Goal: Task Accomplishment & Management: Use online tool/utility

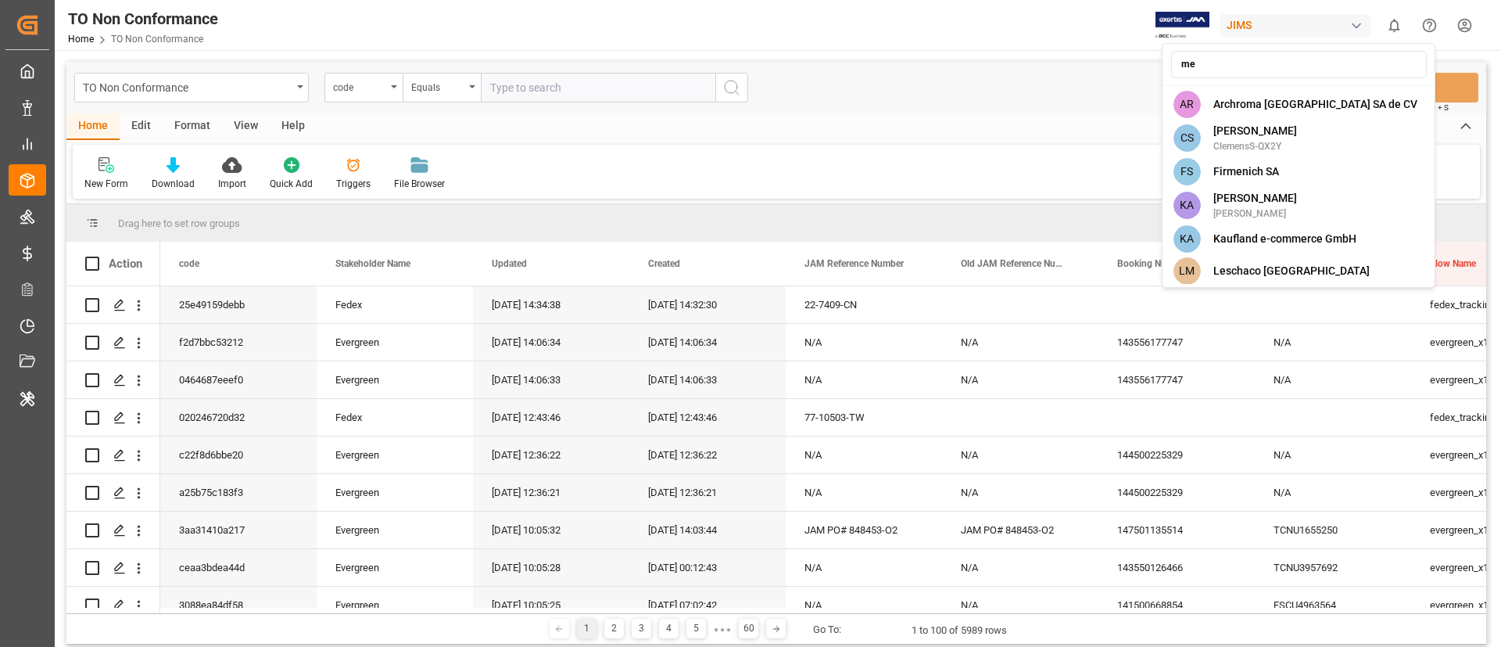
type input "m"
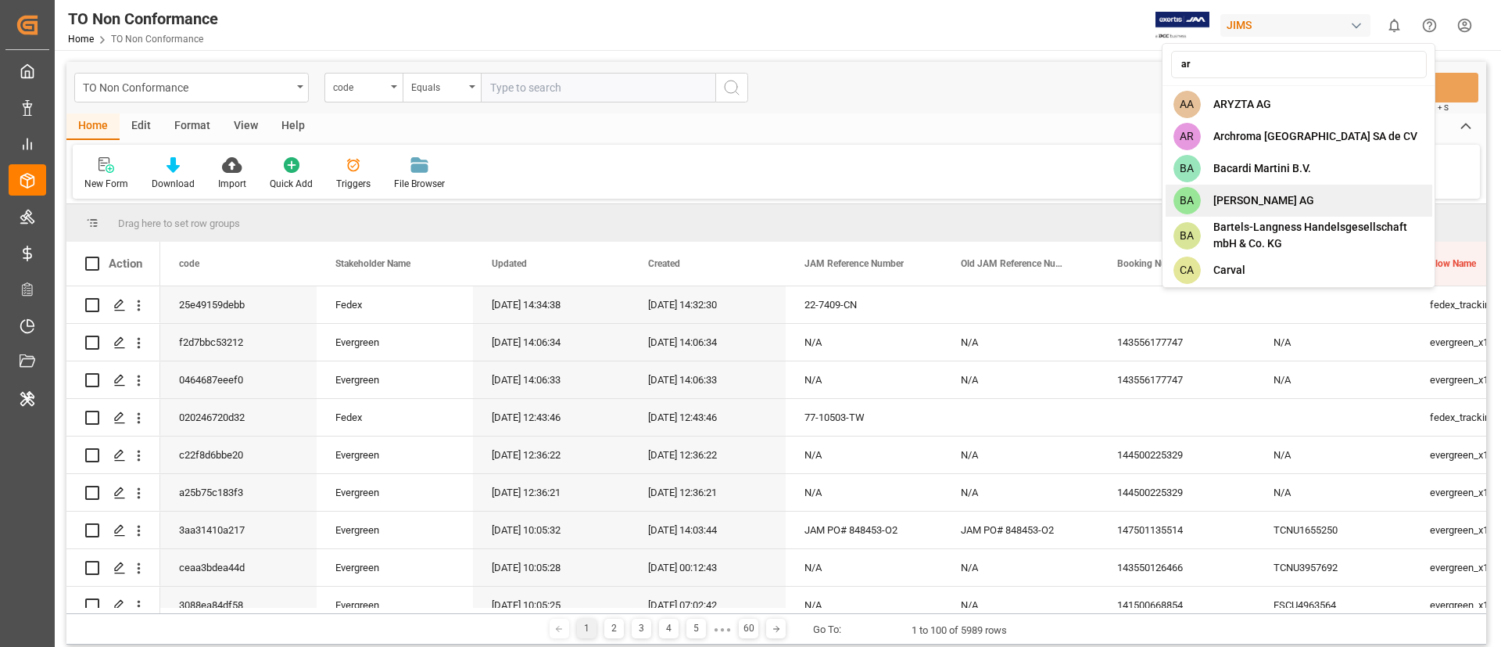
type input "a"
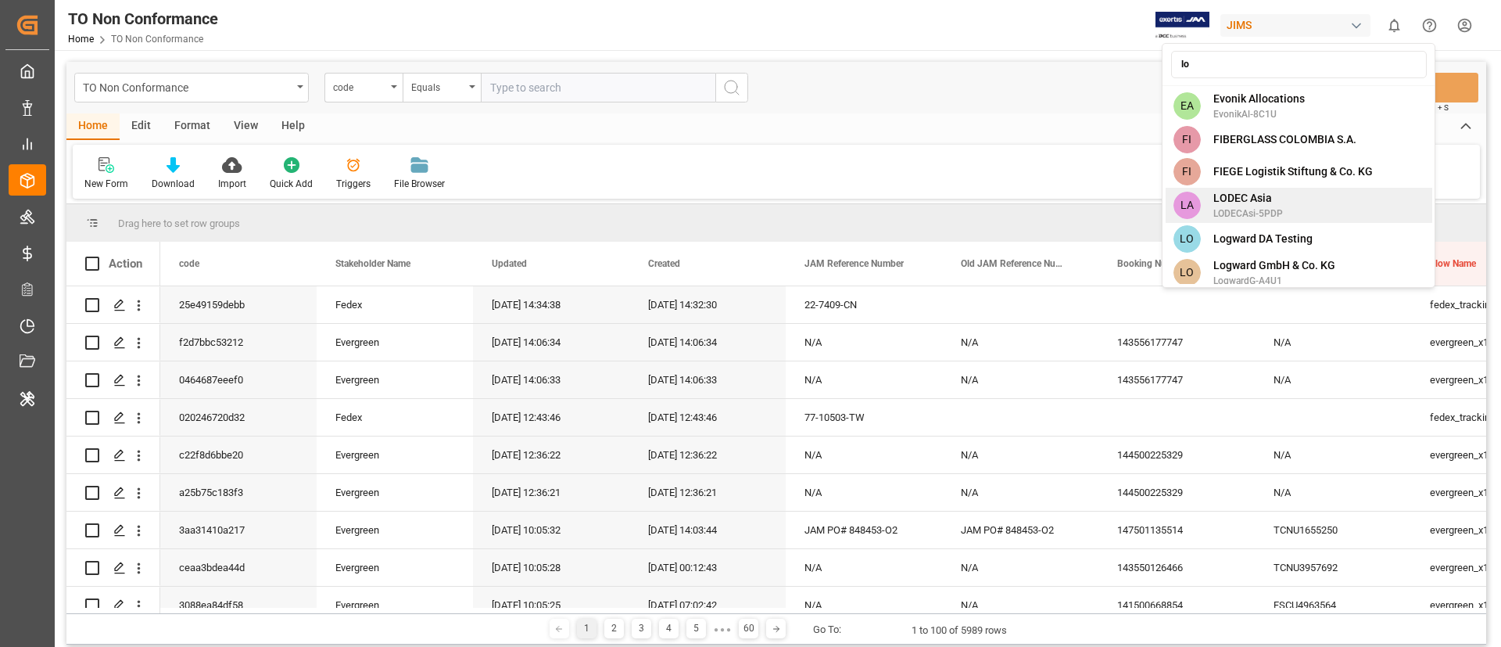
type input "lo"
click at [1286, 206] on div "LA LODEC Asia LODECAsi-5PDP" at bounding box center [1299, 205] width 267 height 35
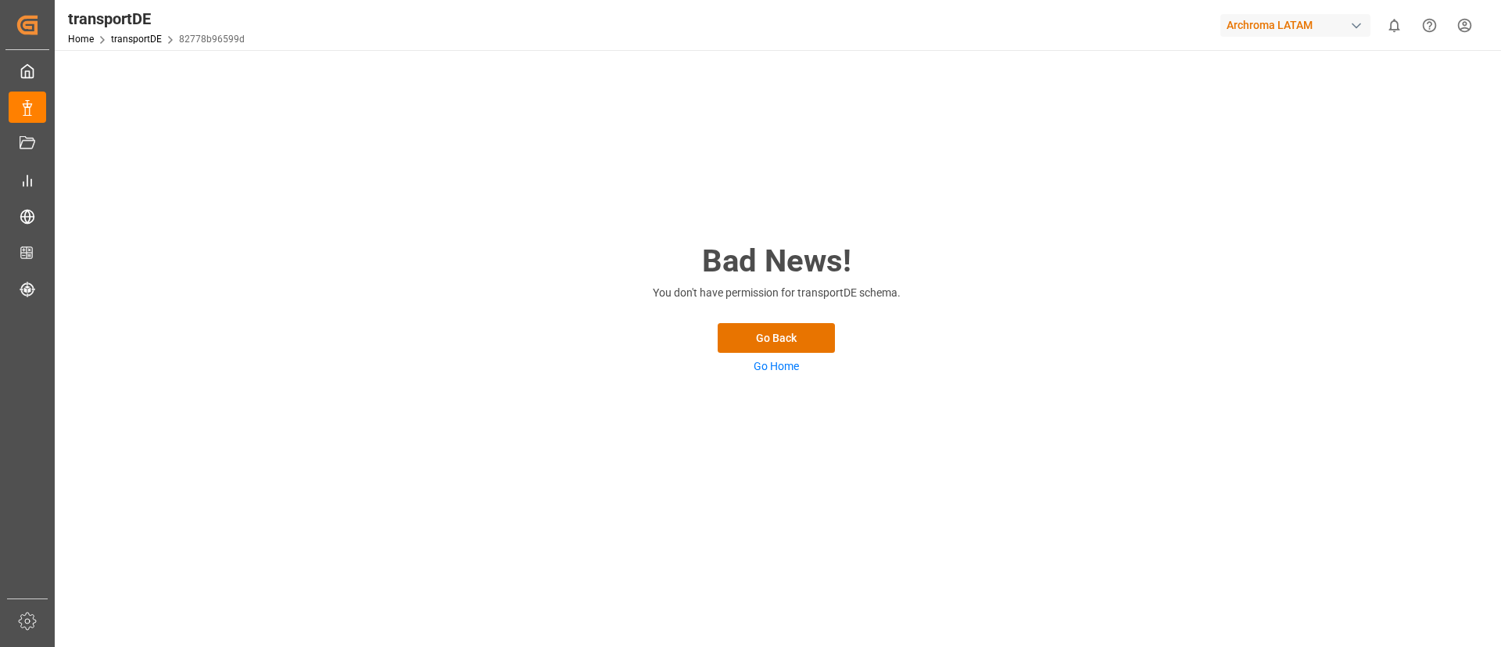
click at [1284, 22] on div "Archroma LATAM" at bounding box center [1296, 25] width 150 height 23
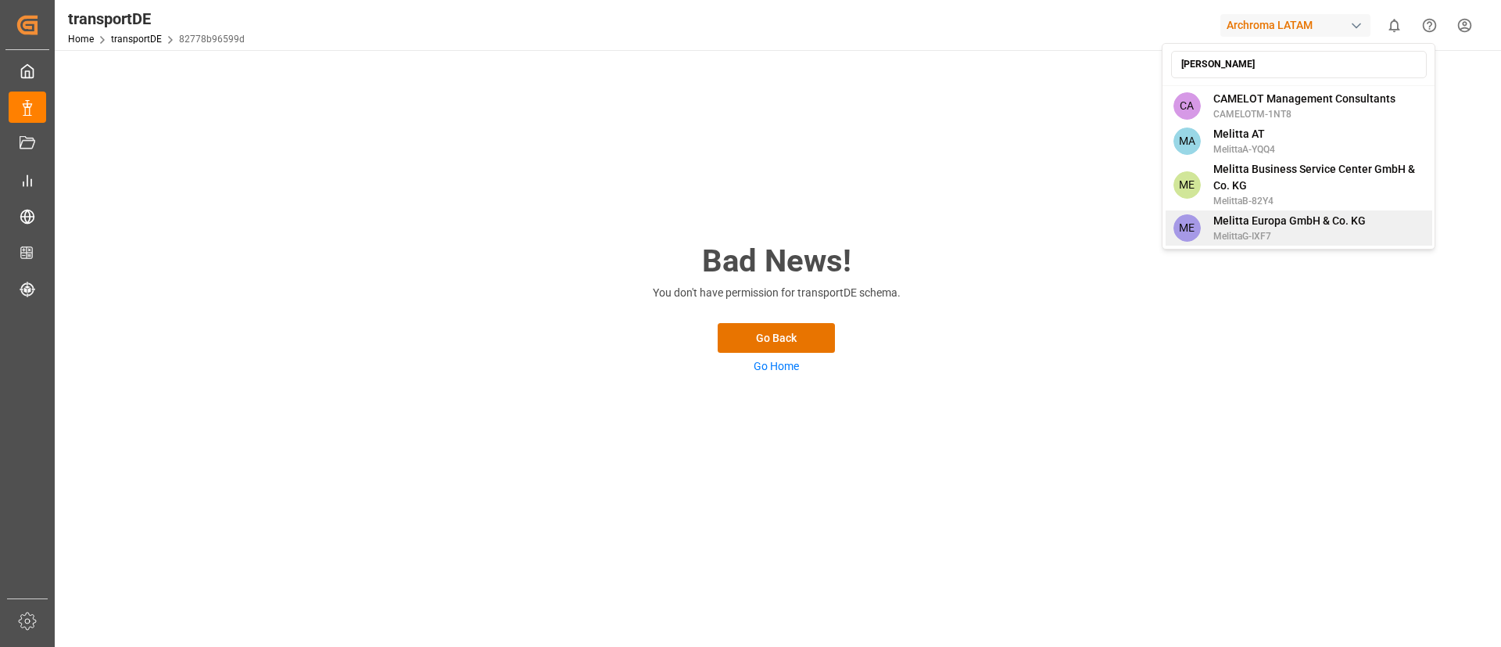
type input "[PERSON_NAME]"
click at [1274, 243] on div "ME Melitta Europa GmbH & Co. KG MelittaG-IXF7" at bounding box center [1299, 227] width 267 height 35
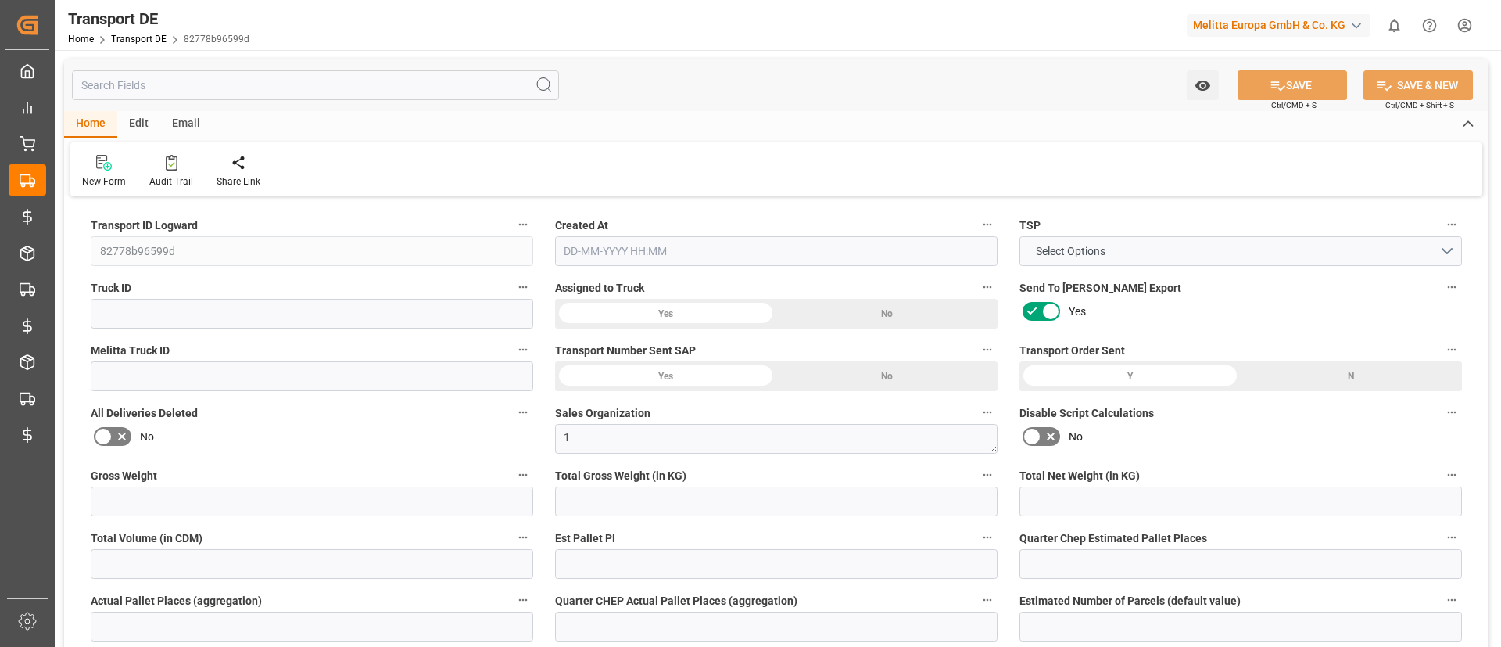
type input "27"
type input "2.97"
type input "2.85"
type input "151.44"
type input "1"
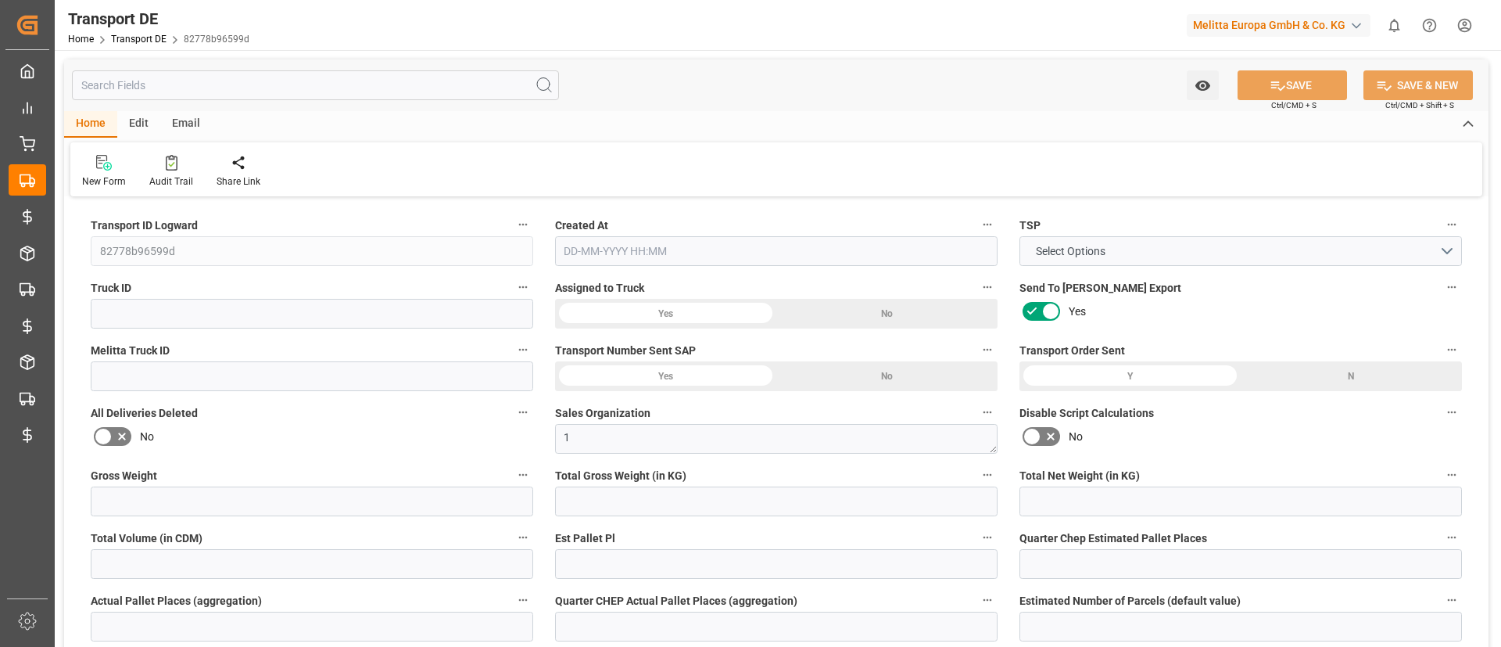
type input "0"
type input "1"
type input "0"
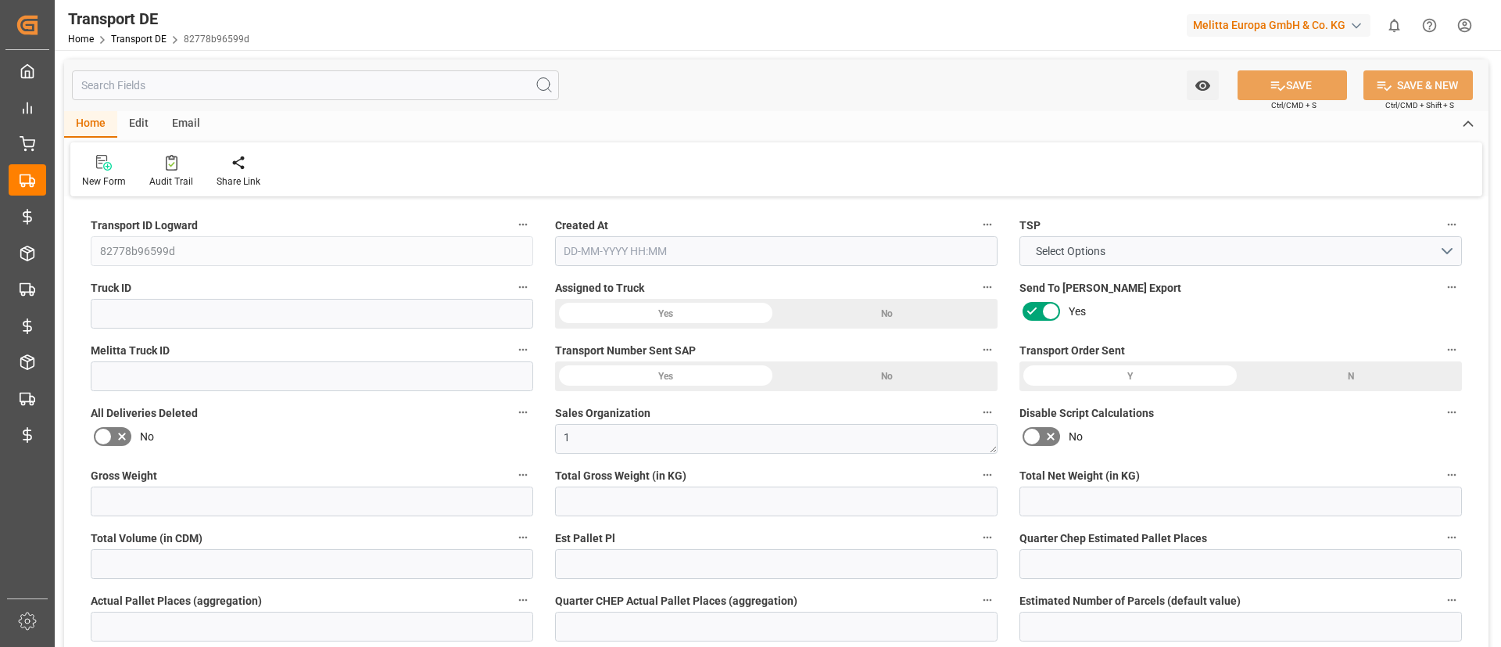
type input "1"
type input "0"
type input "3"
type input "0"
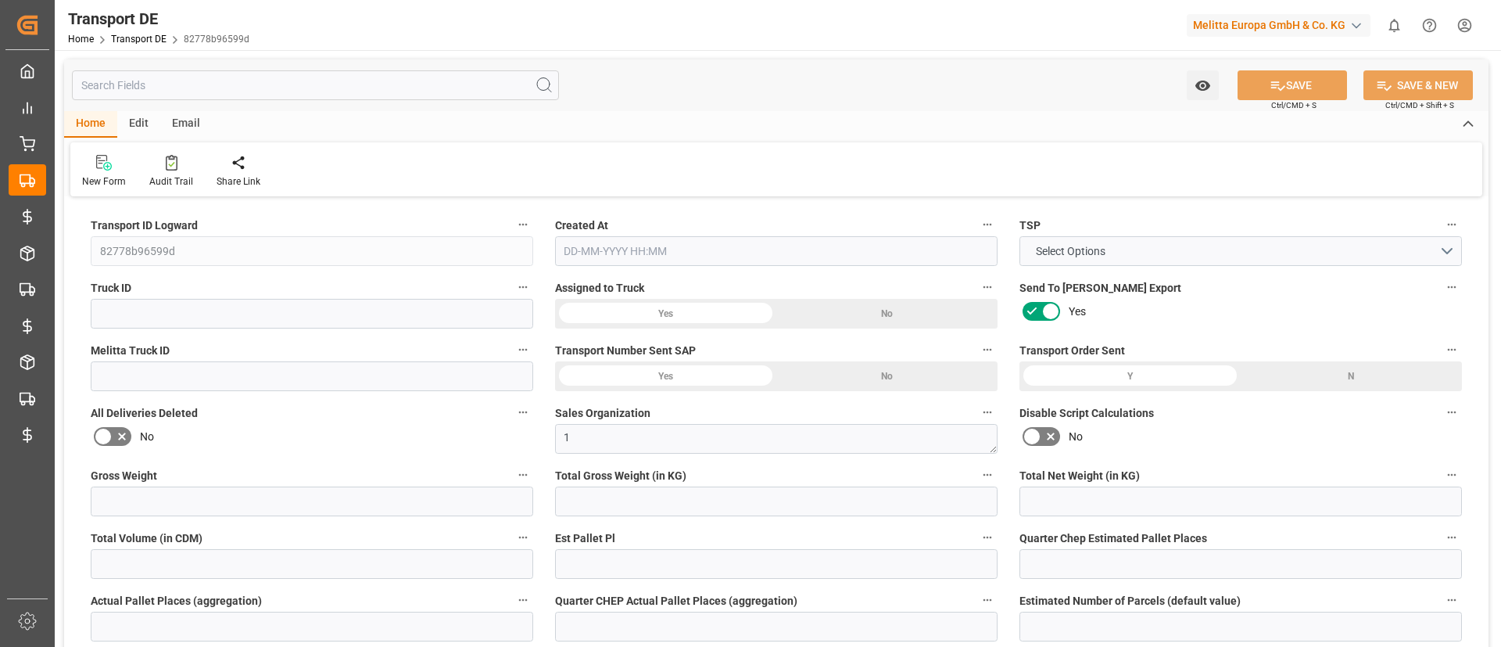
type input "5.976"
type input "0"
type input "32"
type input "0"
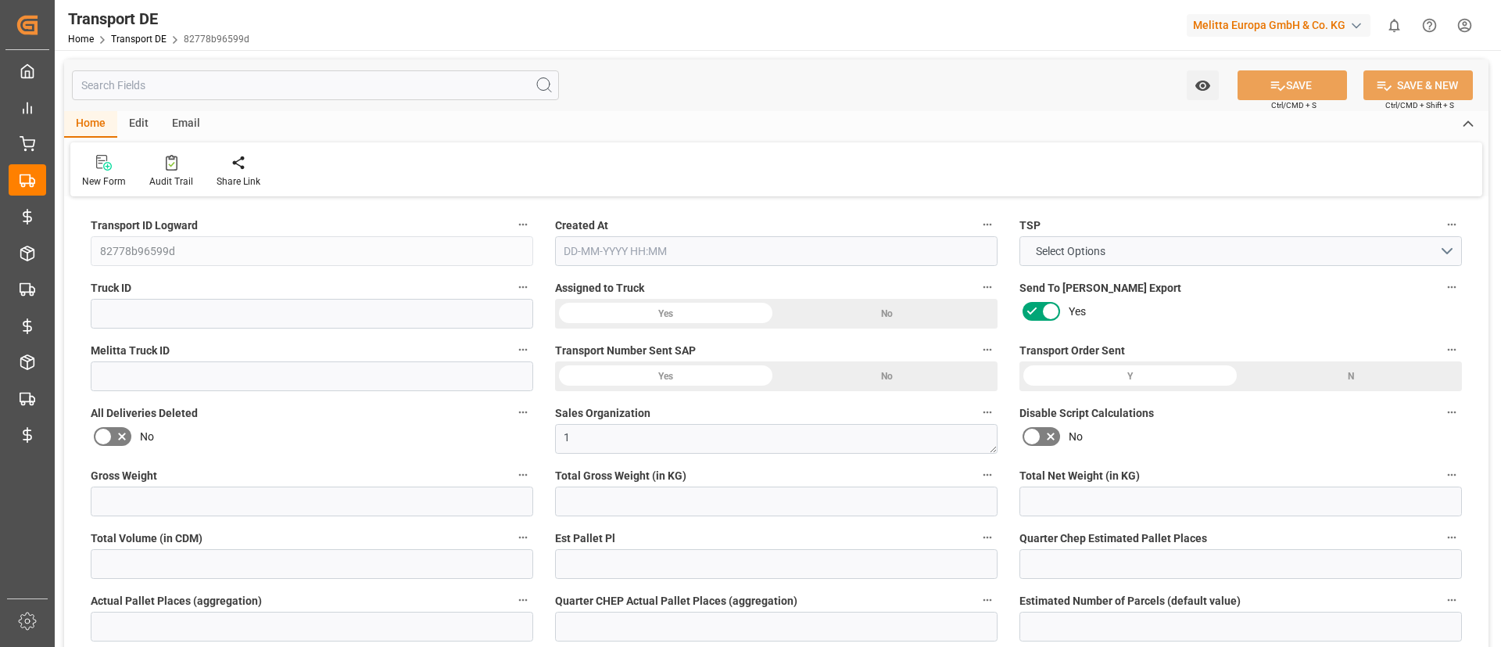
type input "0"
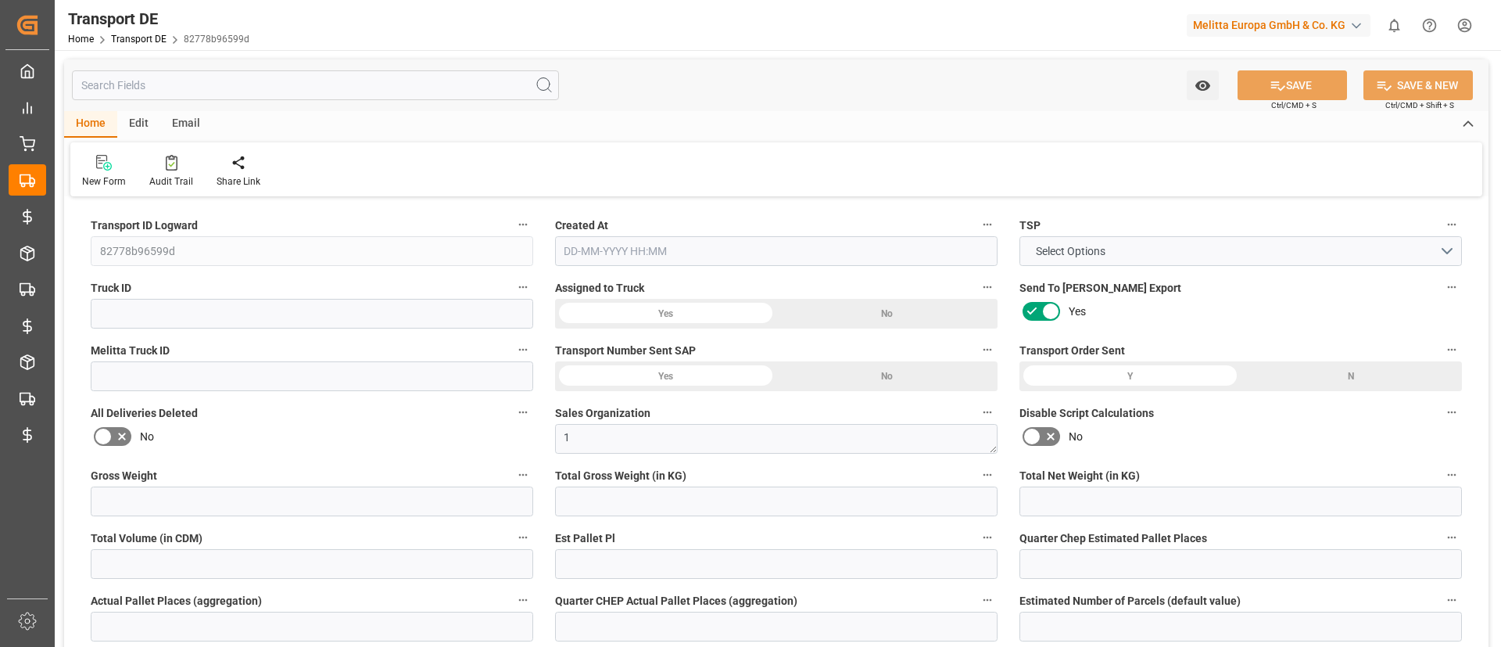
type input "0"
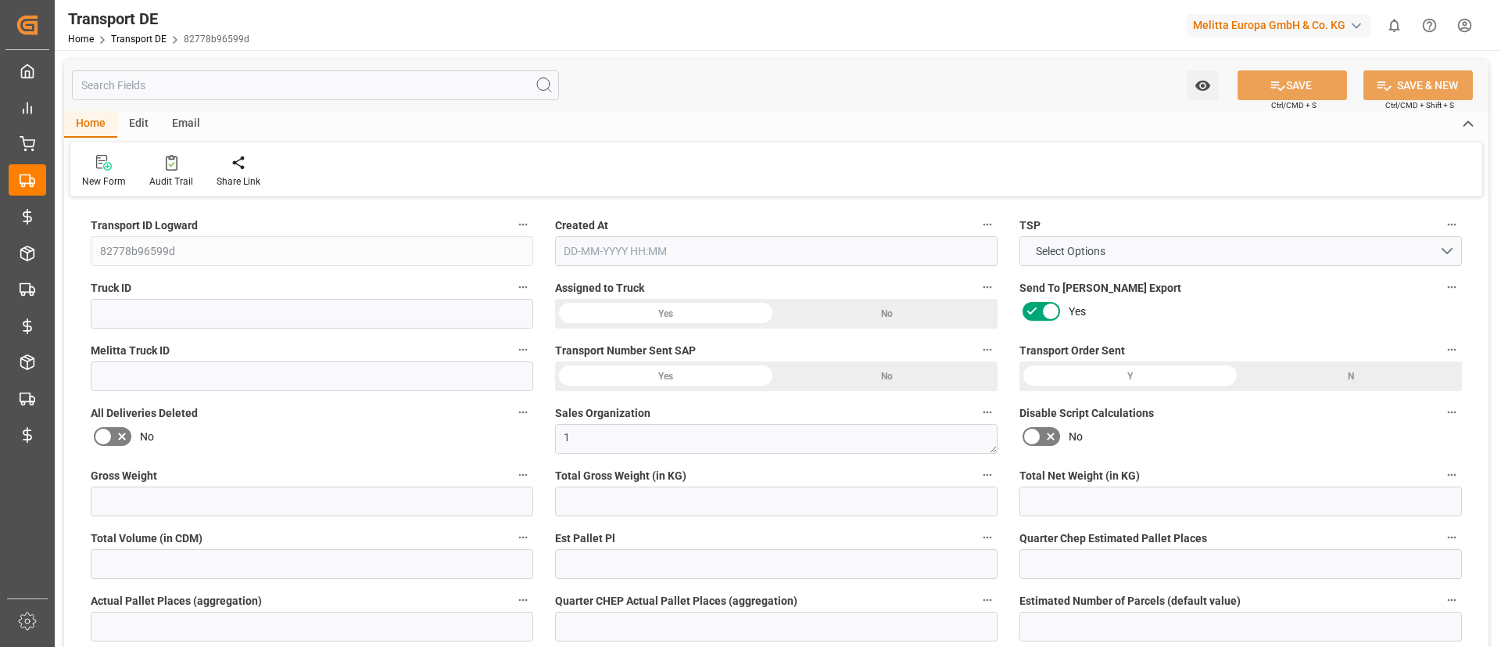
type input "2.97"
type input "4710.8598"
type input "21"
type input "35"
type input "0"
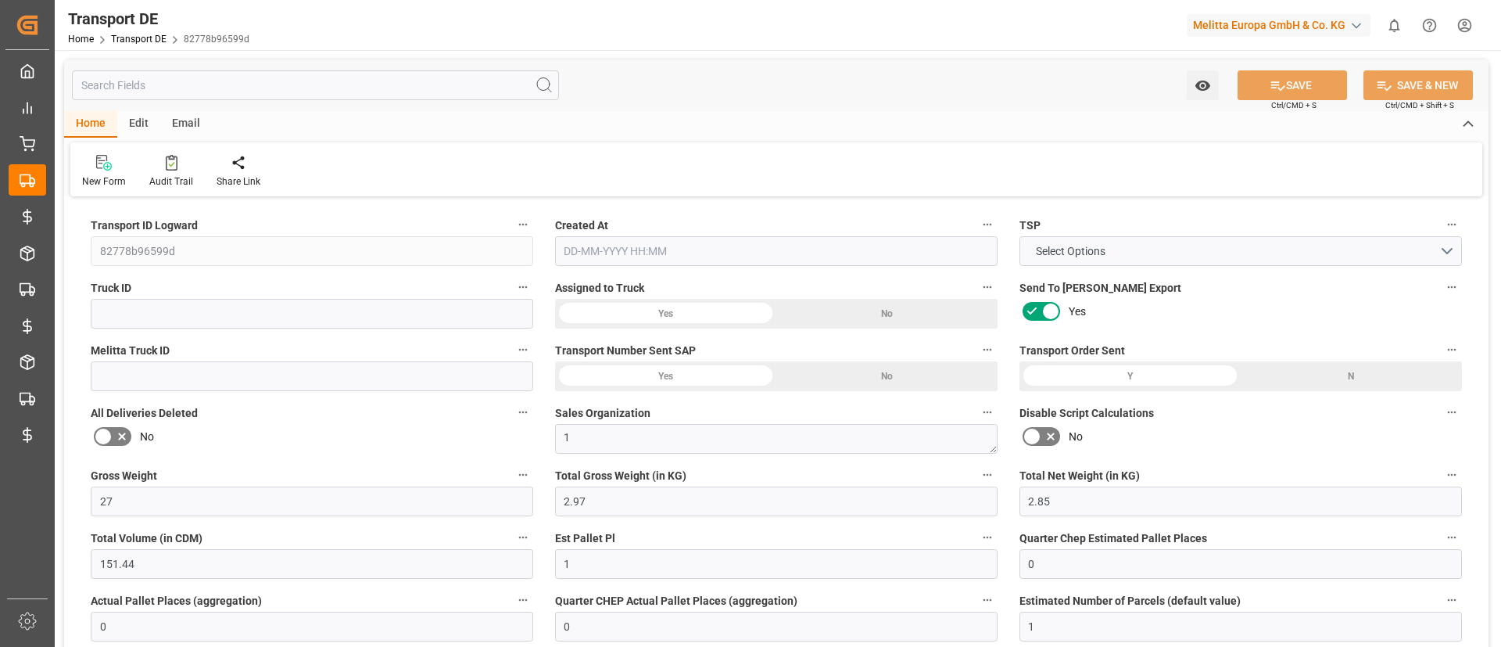
type input "0"
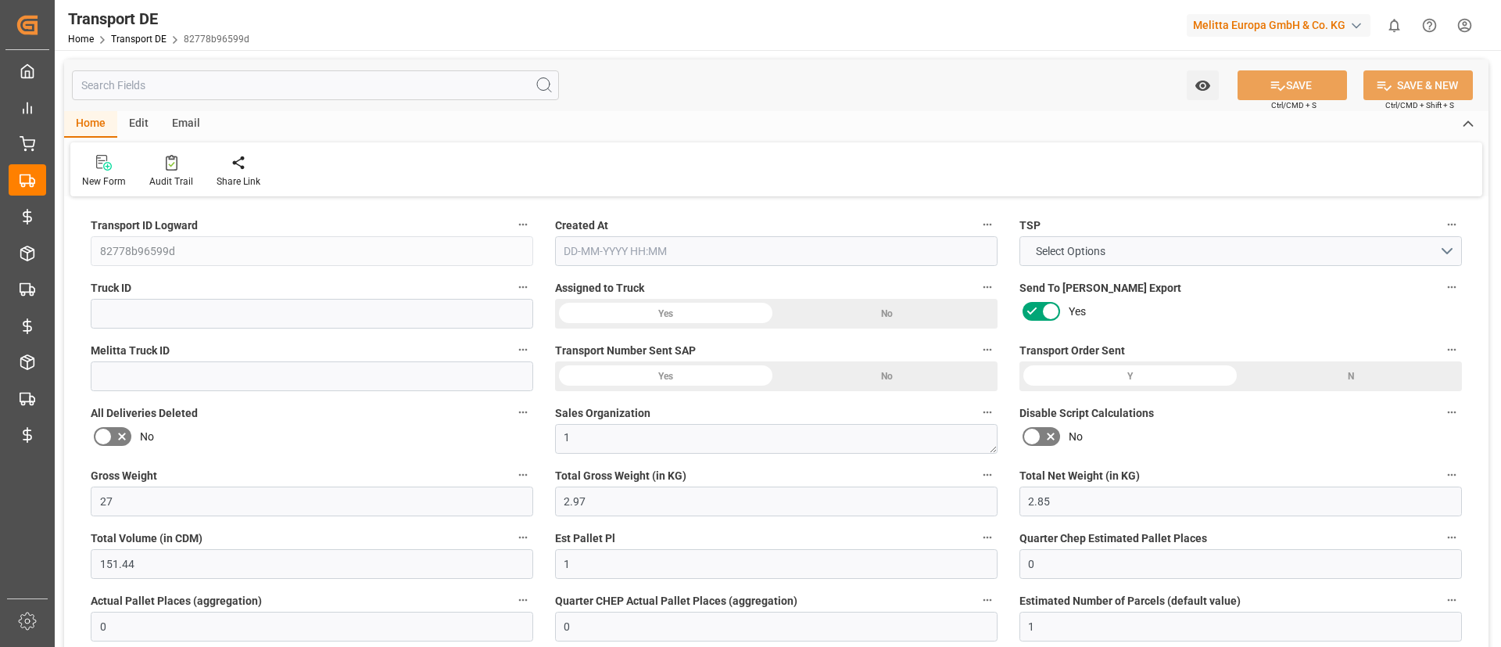
type input "1"
type input "0"
type input "3"
type input "5.976"
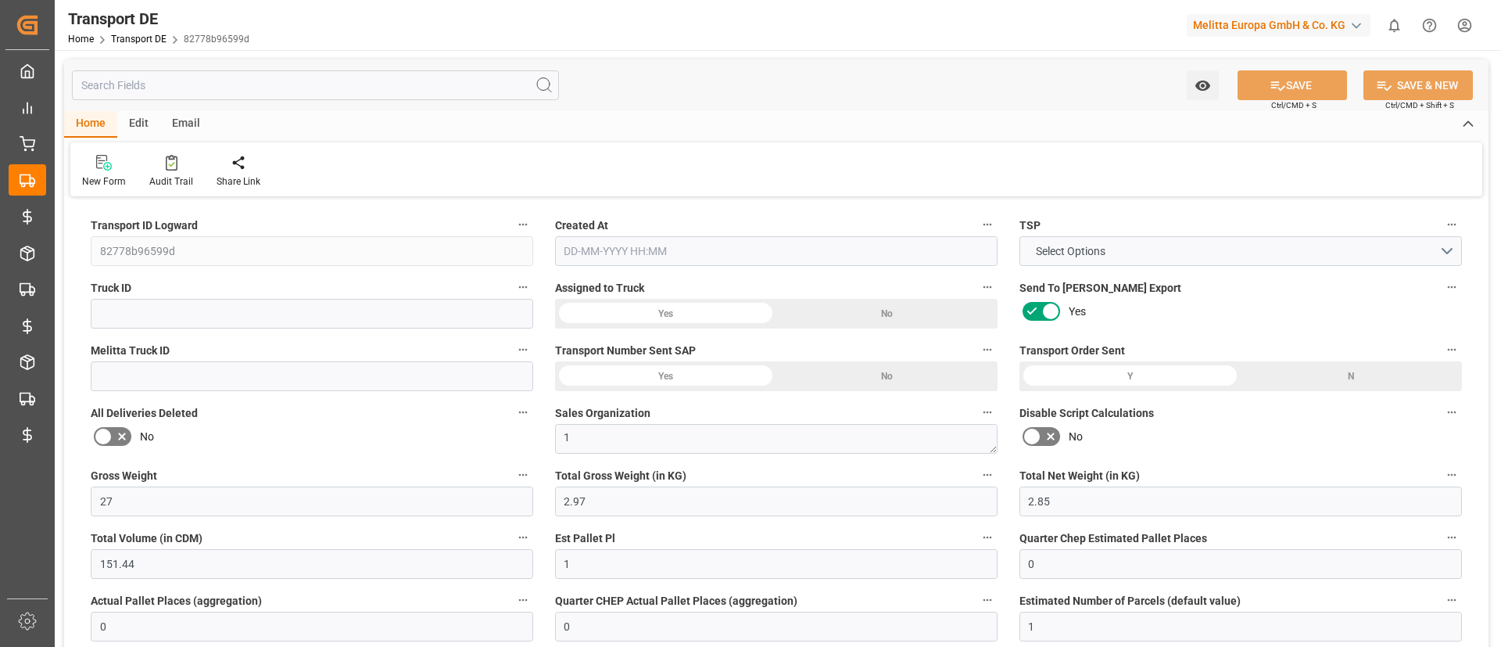
type input "0"
type input "28-08-2025 20:03"
type input "03-09-2025"
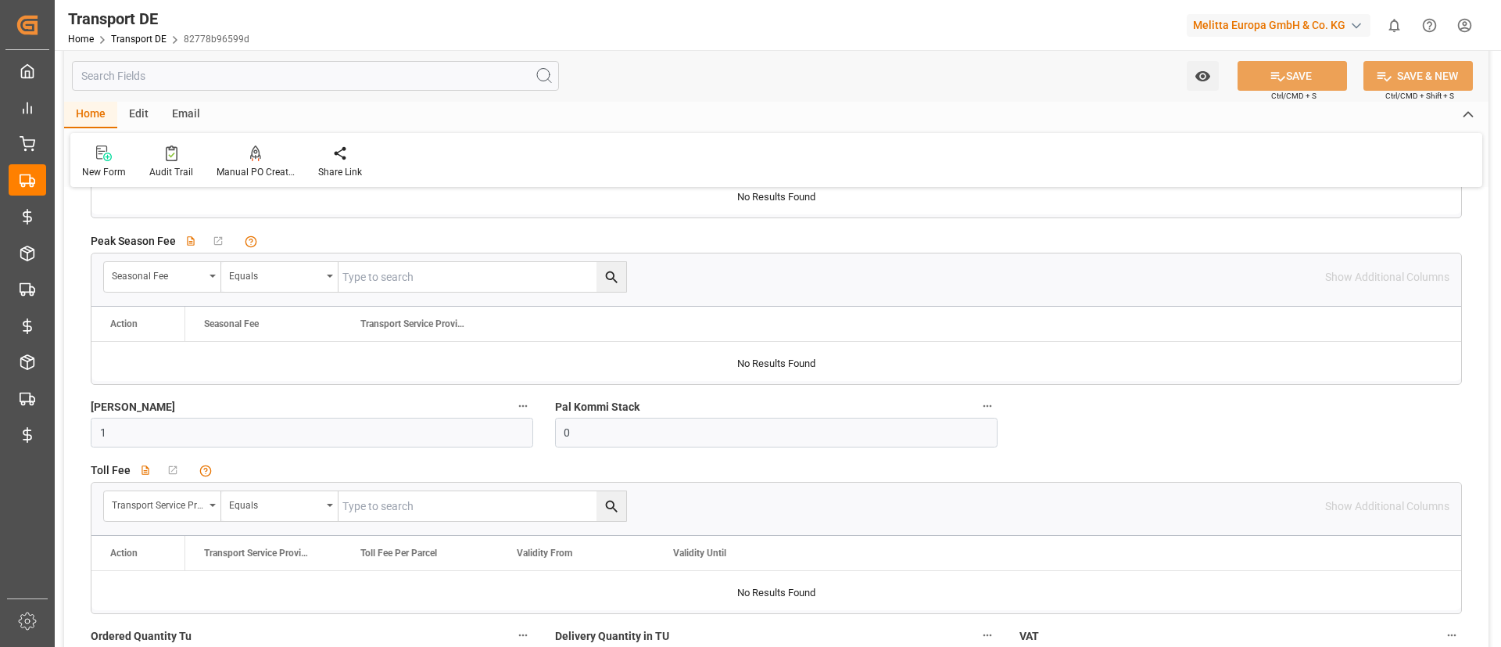
scroll to position [4457, 0]
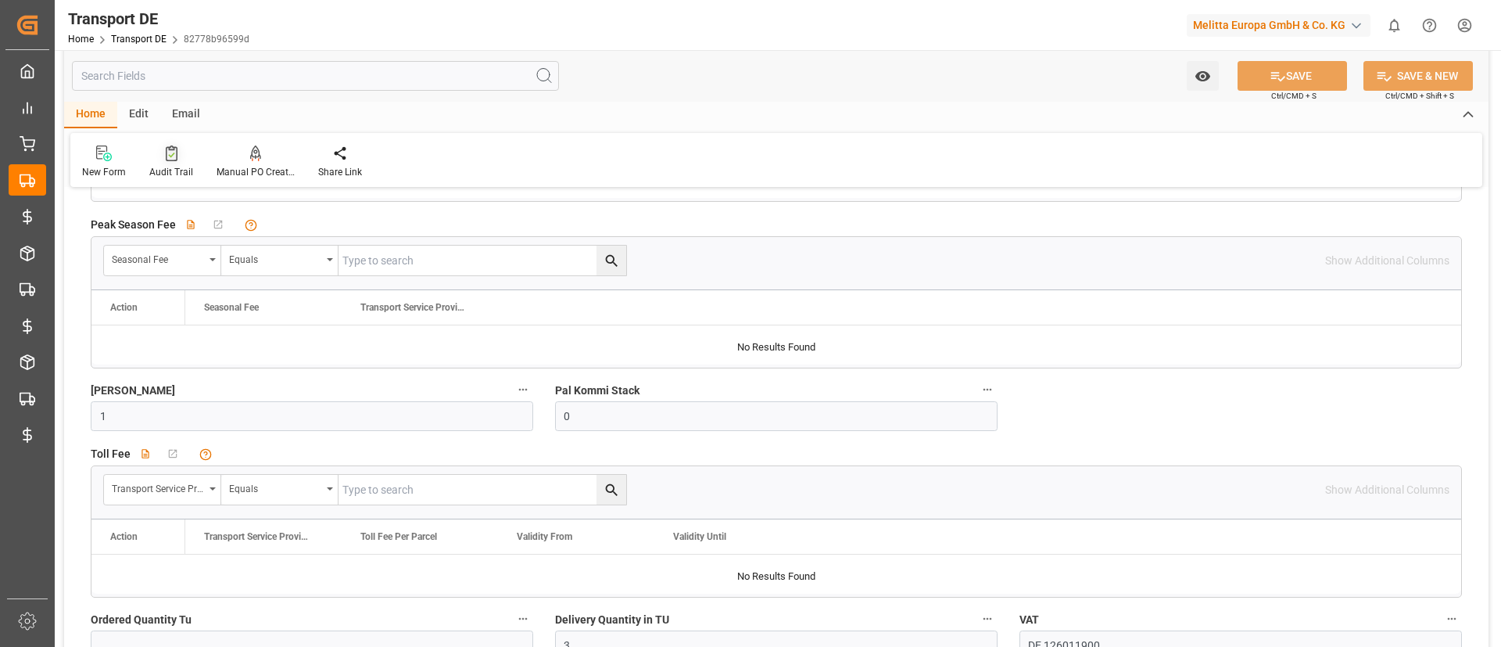
click at [184, 173] on div "Audit Trail" at bounding box center [171, 172] width 44 height 14
